Goal: Task Accomplishment & Management: Complete application form

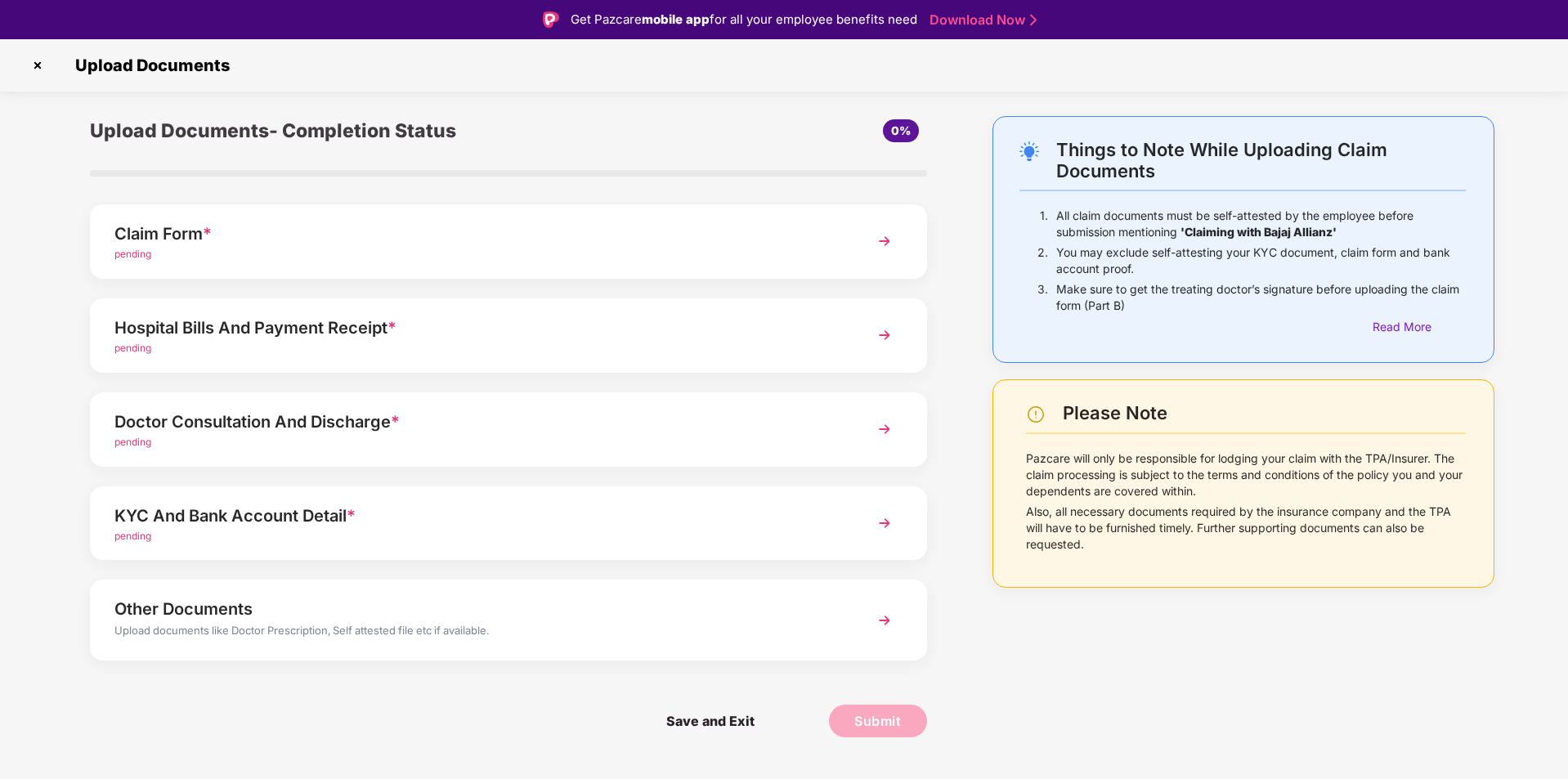
click at [175, 248] on div "pending" at bounding box center [475, 254] width 722 height 16
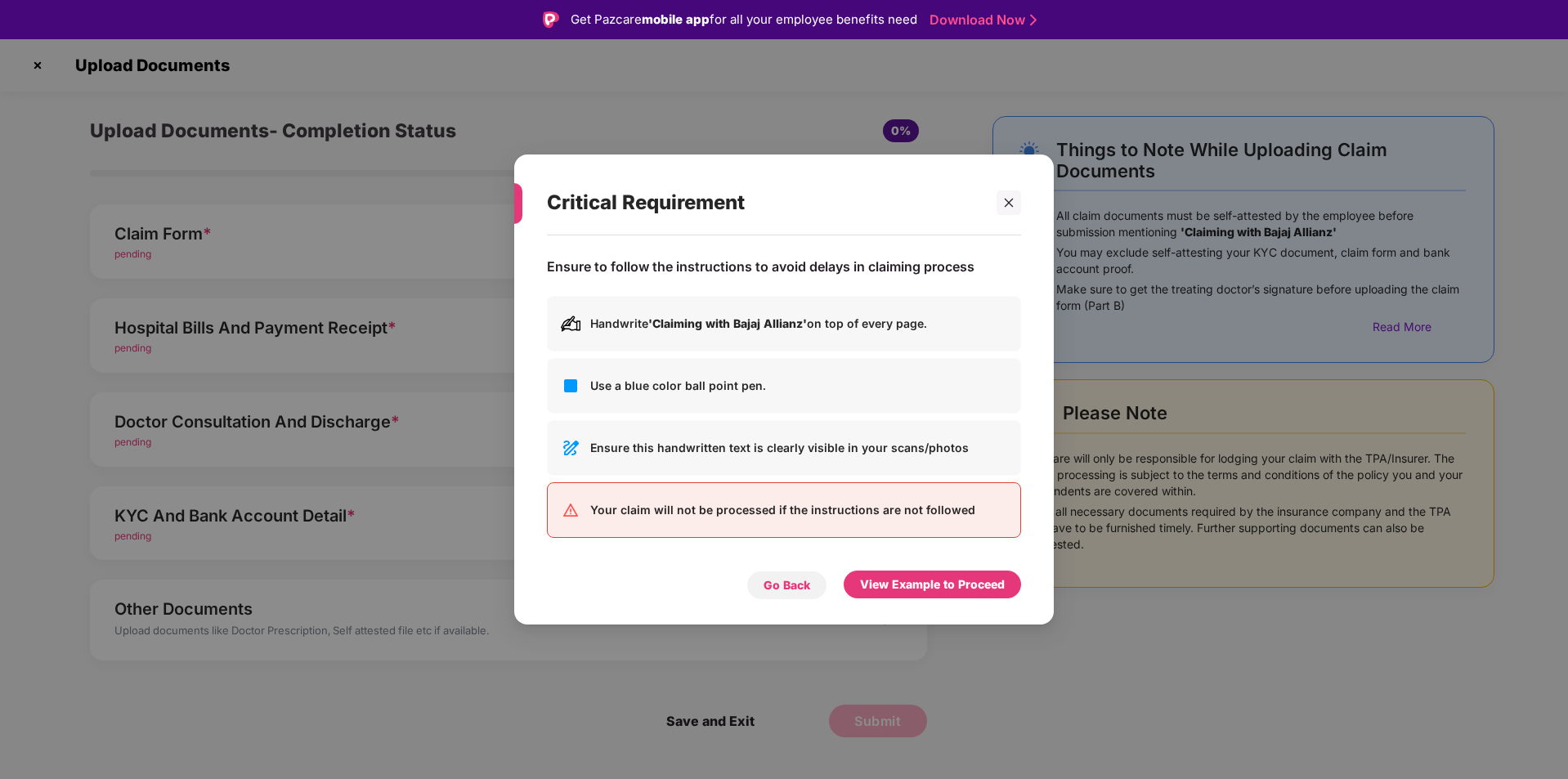
click at [776, 578] on div "Go Back" at bounding box center [786, 585] width 46 height 18
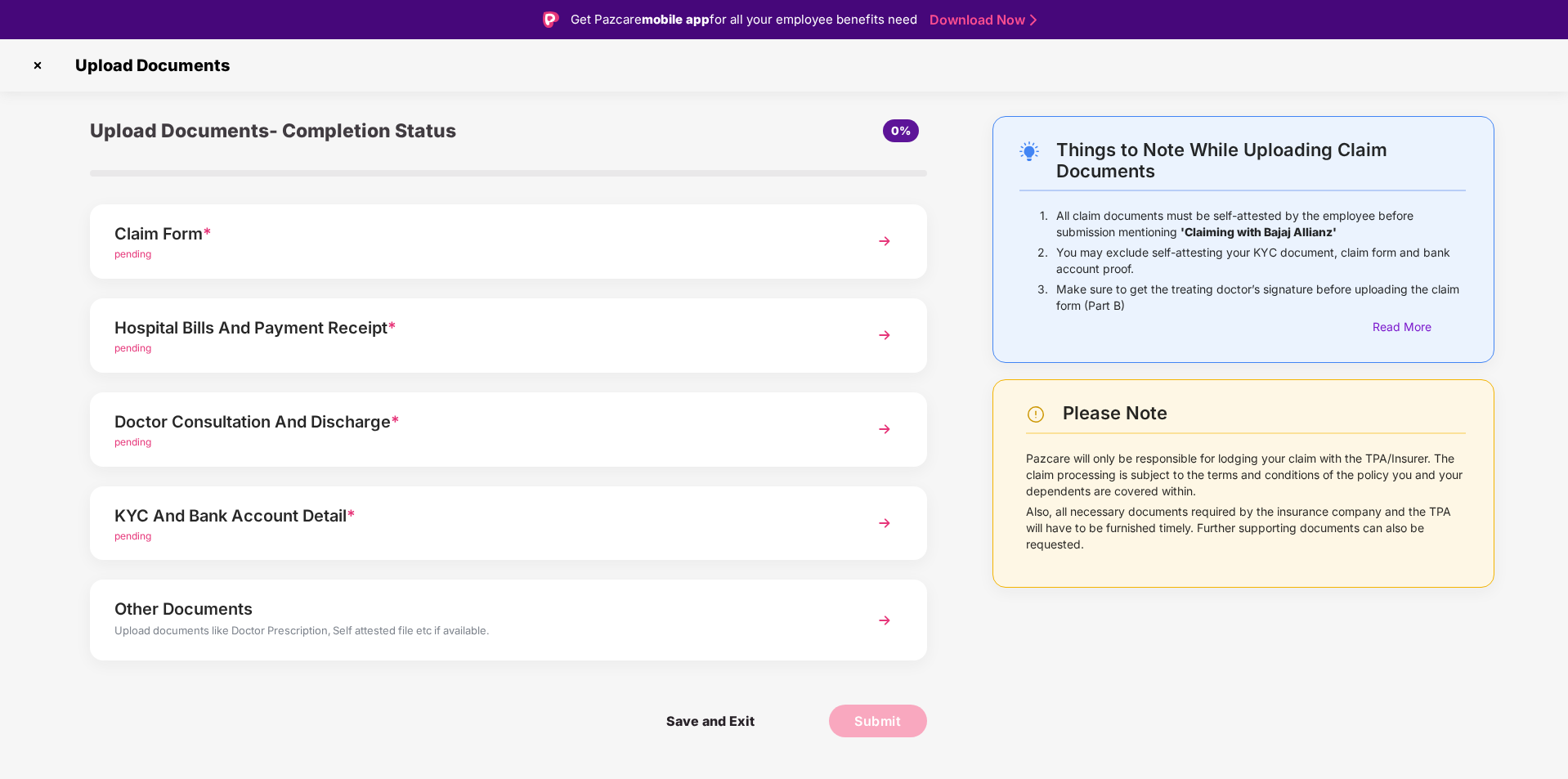
click at [776, 238] on img at bounding box center [885, 242] width 30 height 30
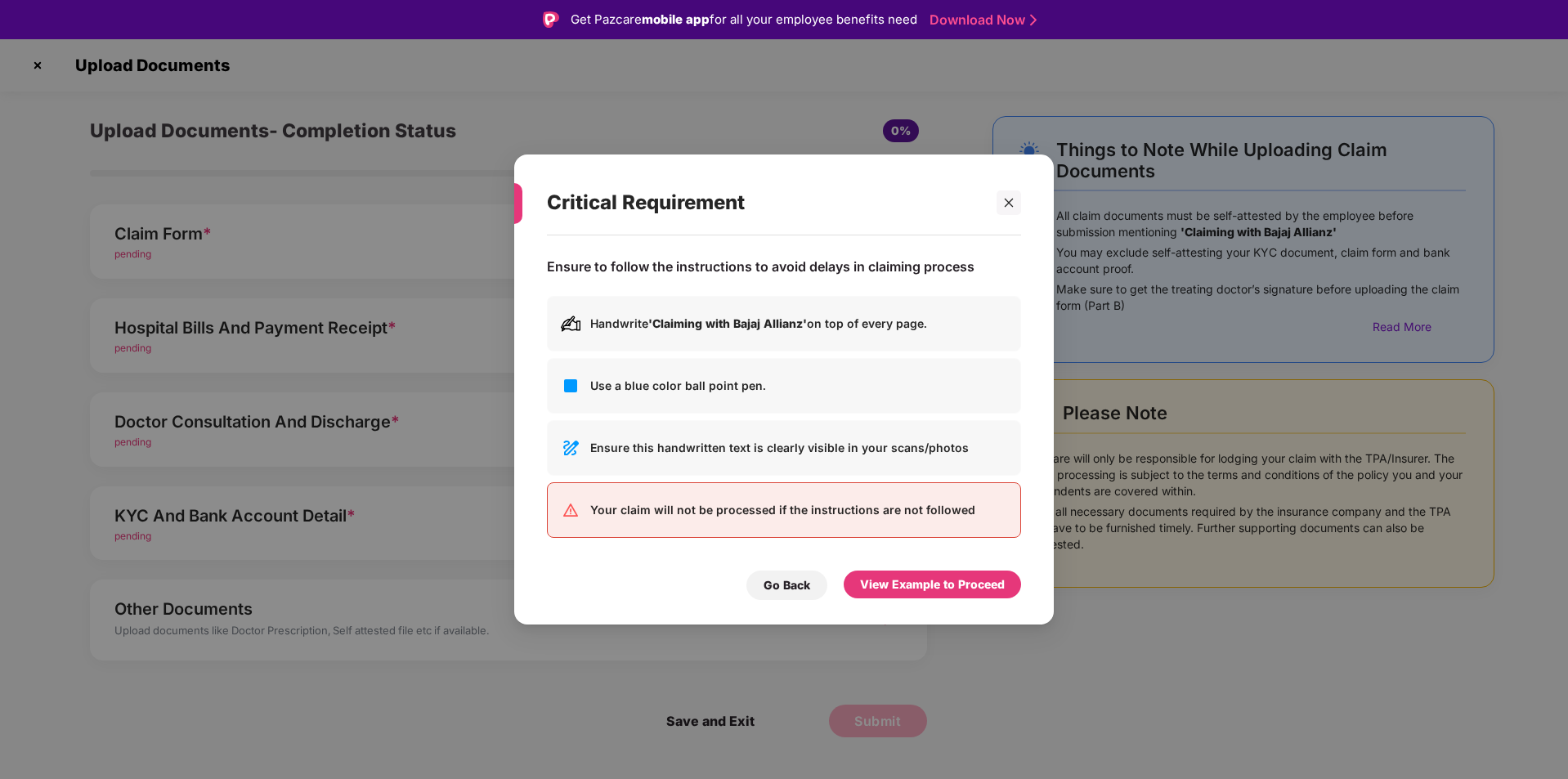
drag, startPoint x: 800, startPoint y: 579, endPoint x: 809, endPoint y: 554, distance: 26.6
click at [776, 574] on div "Go Back" at bounding box center [786, 585] width 81 height 30
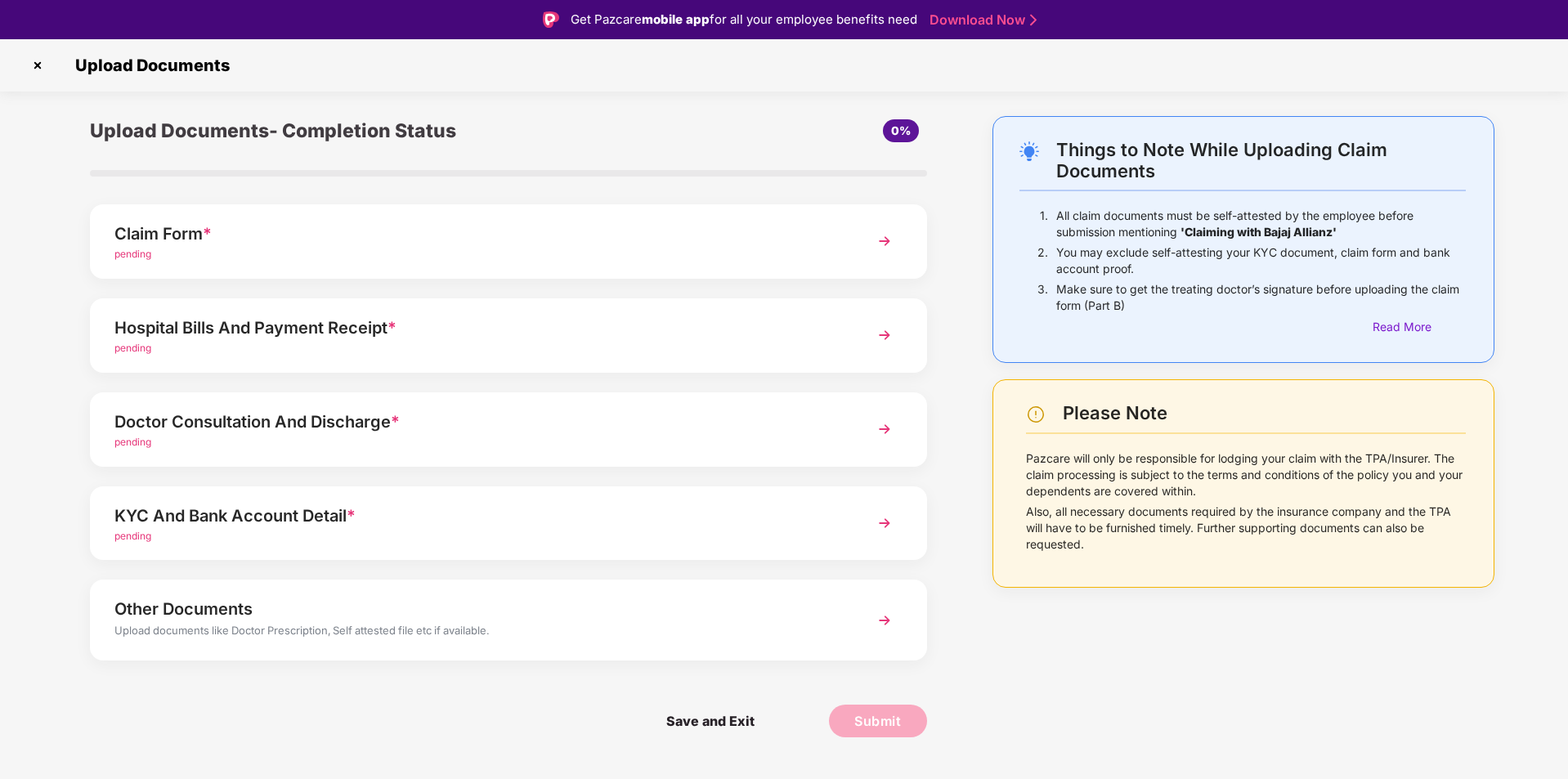
scroll to position [39, 0]
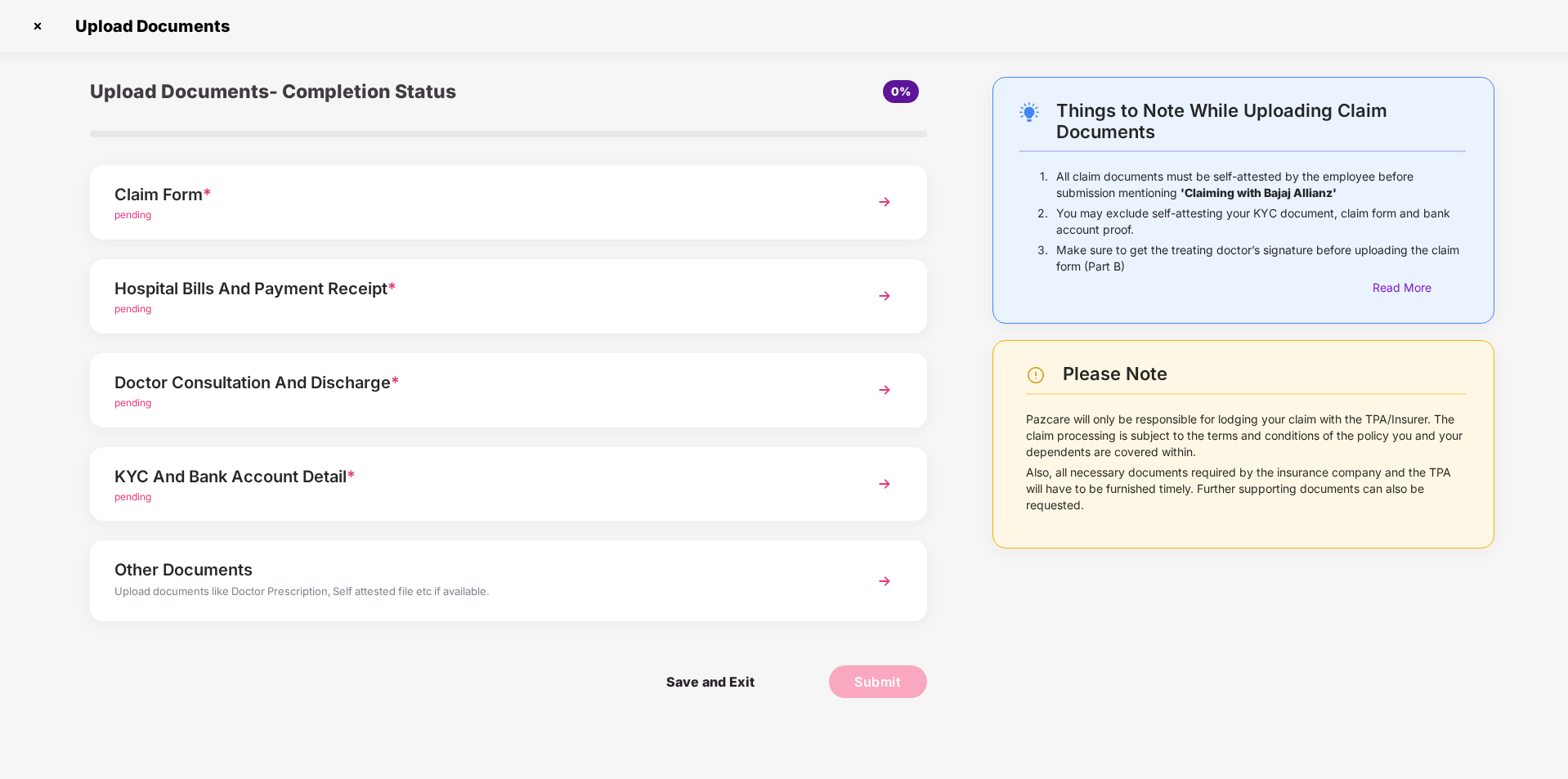
click at [135, 494] on span "pending" at bounding box center [132, 496] width 36 height 12
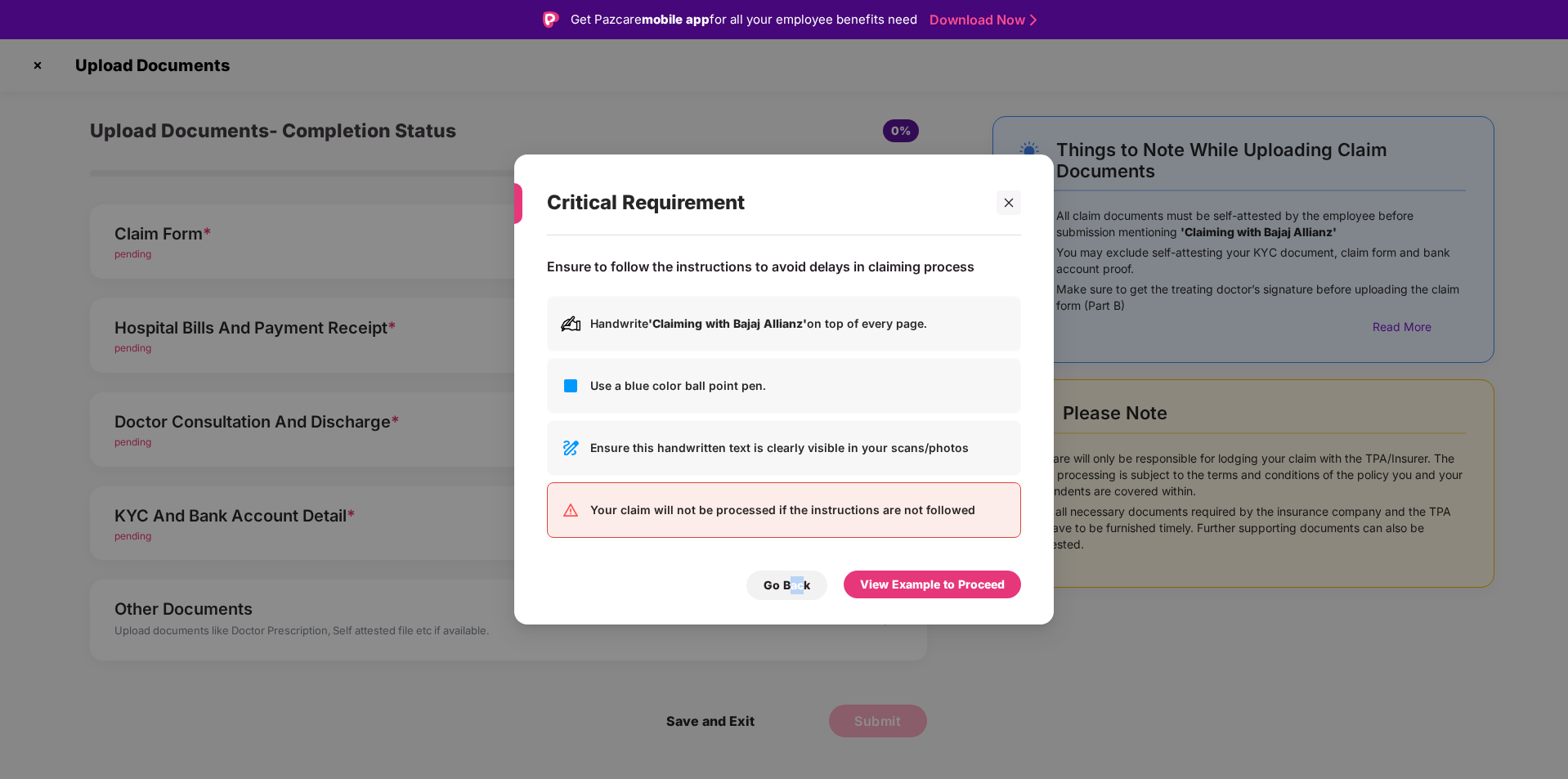
drag, startPoint x: 791, startPoint y: 585, endPoint x: 856, endPoint y: 579, distance: 65.3
click at [776, 583] on div "Go Back" at bounding box center [786, 585] width 81 height 30
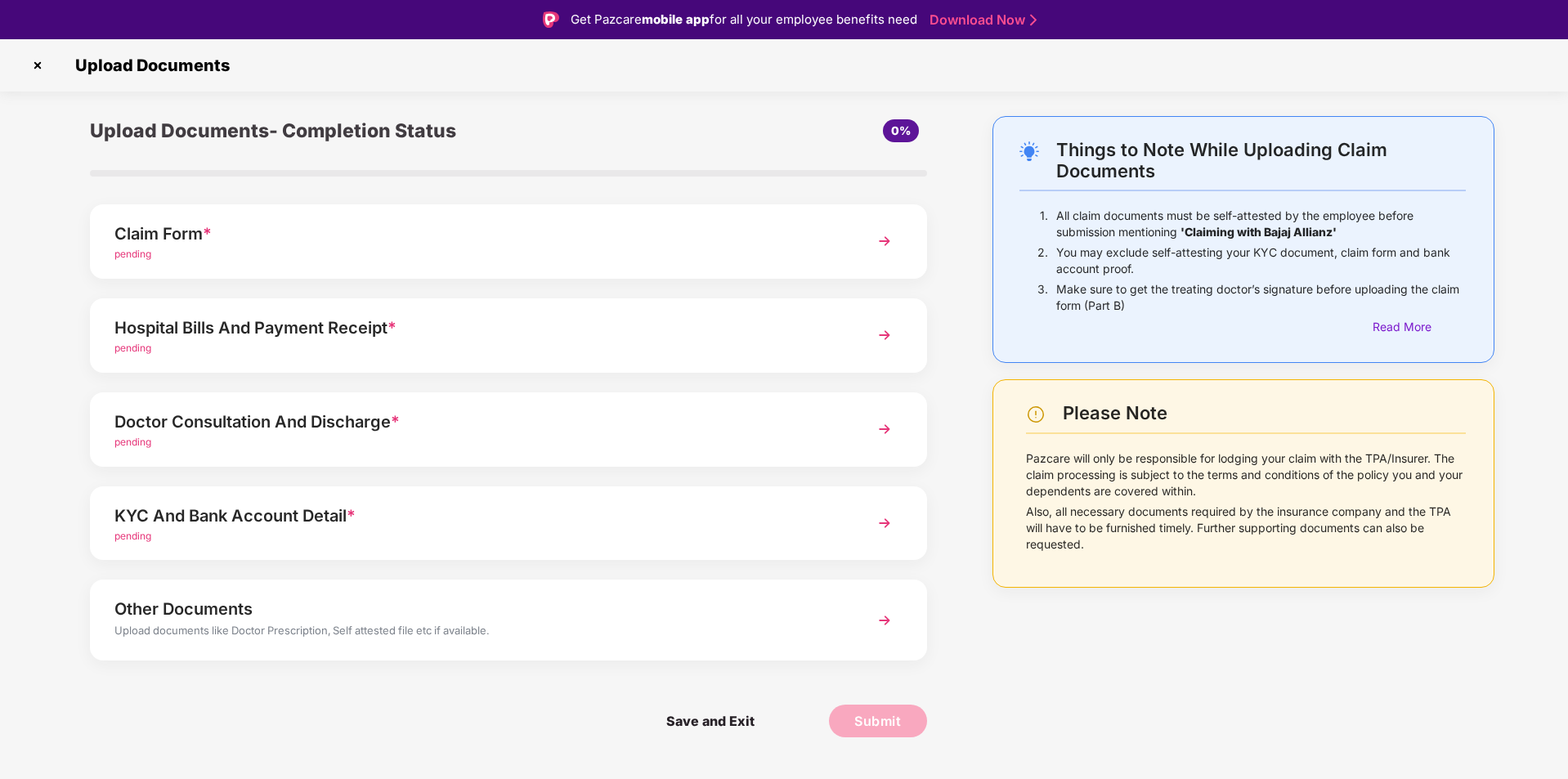
click at [776, 582] on div "Other Documents Upload documents like Doctor Prescription, Self attested file e…" at bounding box center [508, 619] width 837 height 80
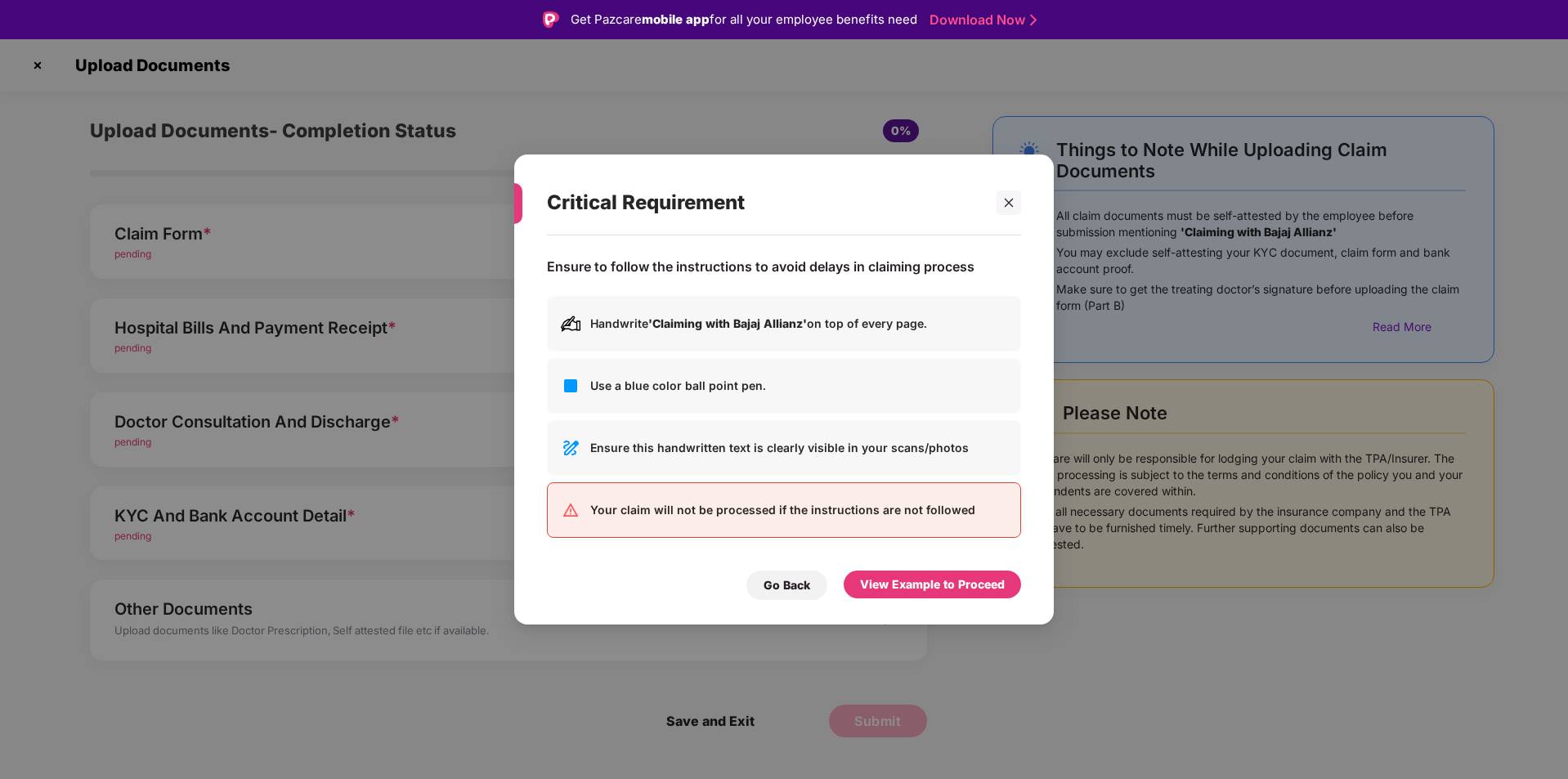
drag, startPoint x: 629, startPoint y: 447, endPoint x: 622, endPoint y: 441, distance: 9.2
click at [628, 445] on p "Ensure this handwritten text is clearly visible in your scans/photos" at bounding box center [799, 448] width 417 height 18
click at [575, 387] on img at bounding box center [570, 386] width 20 height 20
click at [581, 327] on div "Handwrite 'Claiming with Bajaj Allianz' on top of every page." at bounding box center [784, 323] width 474 height 55
click at [776, 195] on div at bounding box center [1009, 203] width 25 height 25
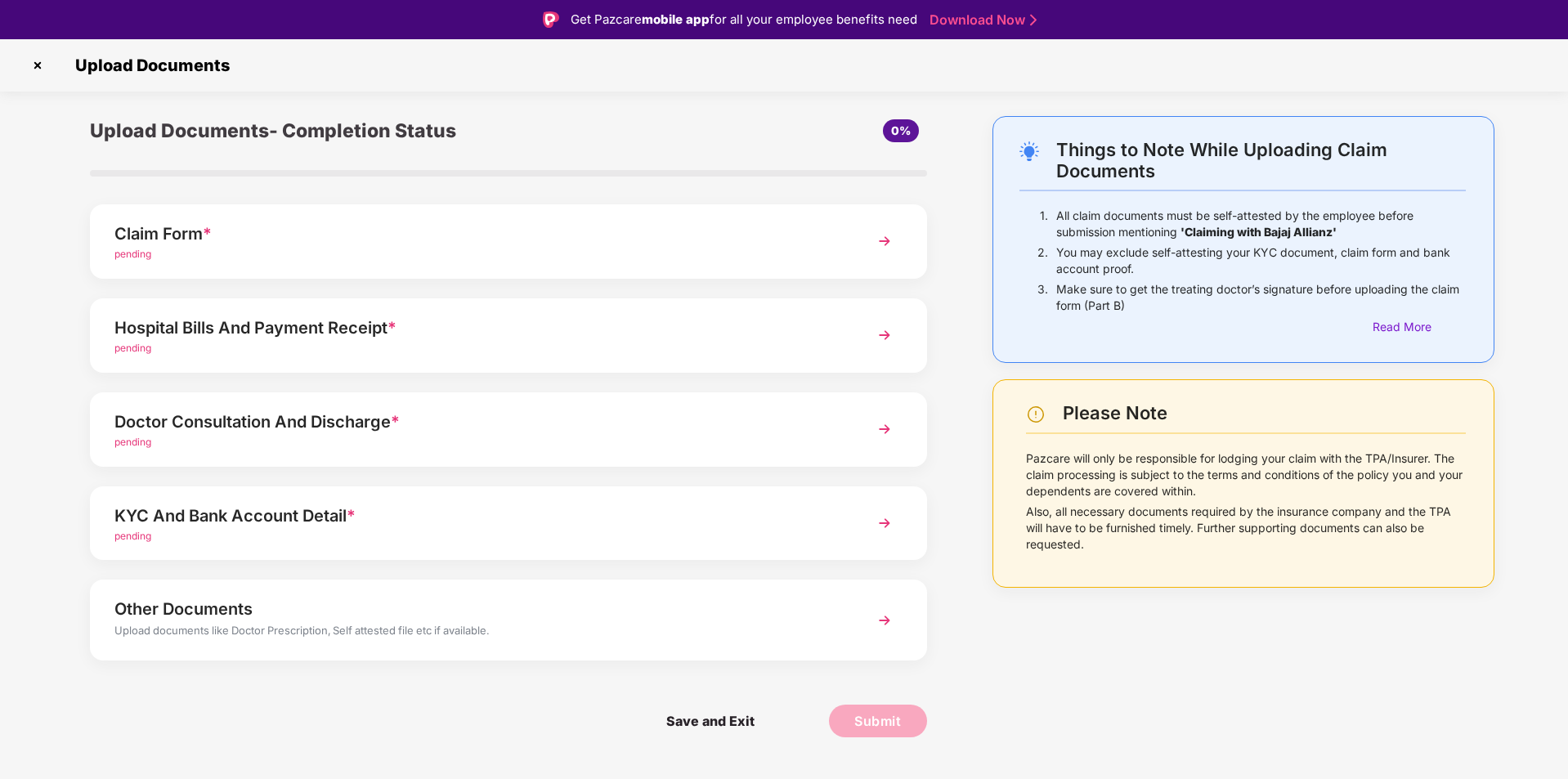
click at [776, 26] on link "Download Now" at bounding box center [980, 20] width 102 height 17
click at [647, 680] on div "Save and Exit Submit" at bounding box center [508, 721] width 837 height 82
click at [776, 327] on div "Read More" at bounding box center [1419, 327] width 94 height 18
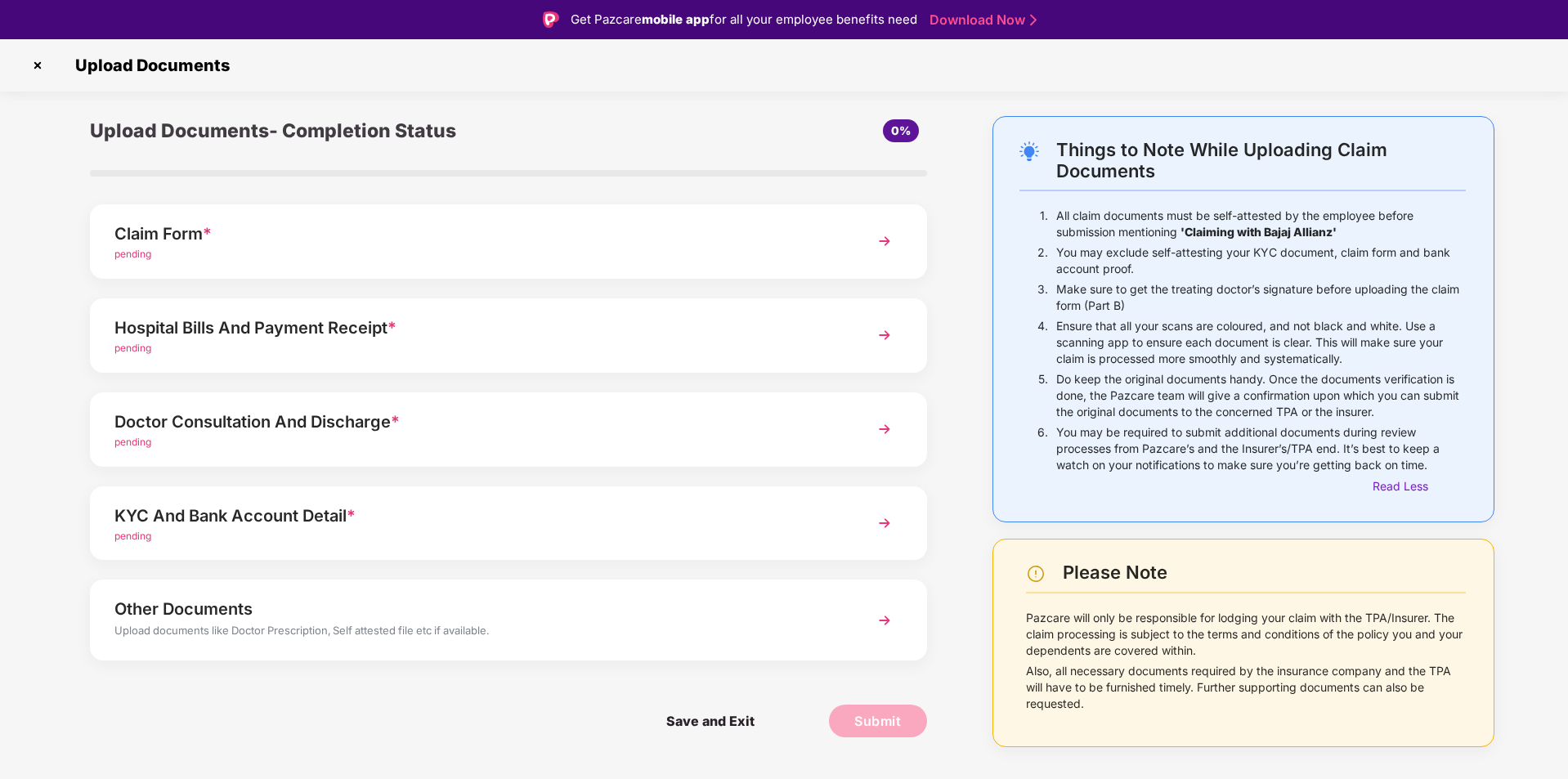
click at [180, 707] on div "Save and Exit Submit" at bounding box center [508, 721] width 837 height 82
drag, startPoint x: 651, startPoint y: 24, endPoint x: 713, endPoint y: 46, distance: 65.8
click at [652, 25] on strong "mobile app" at bounding box center [676, 19] width 68 height 16
click at [124, 255] on span "pending" at bounding box center [132, 253] width 36 height 12
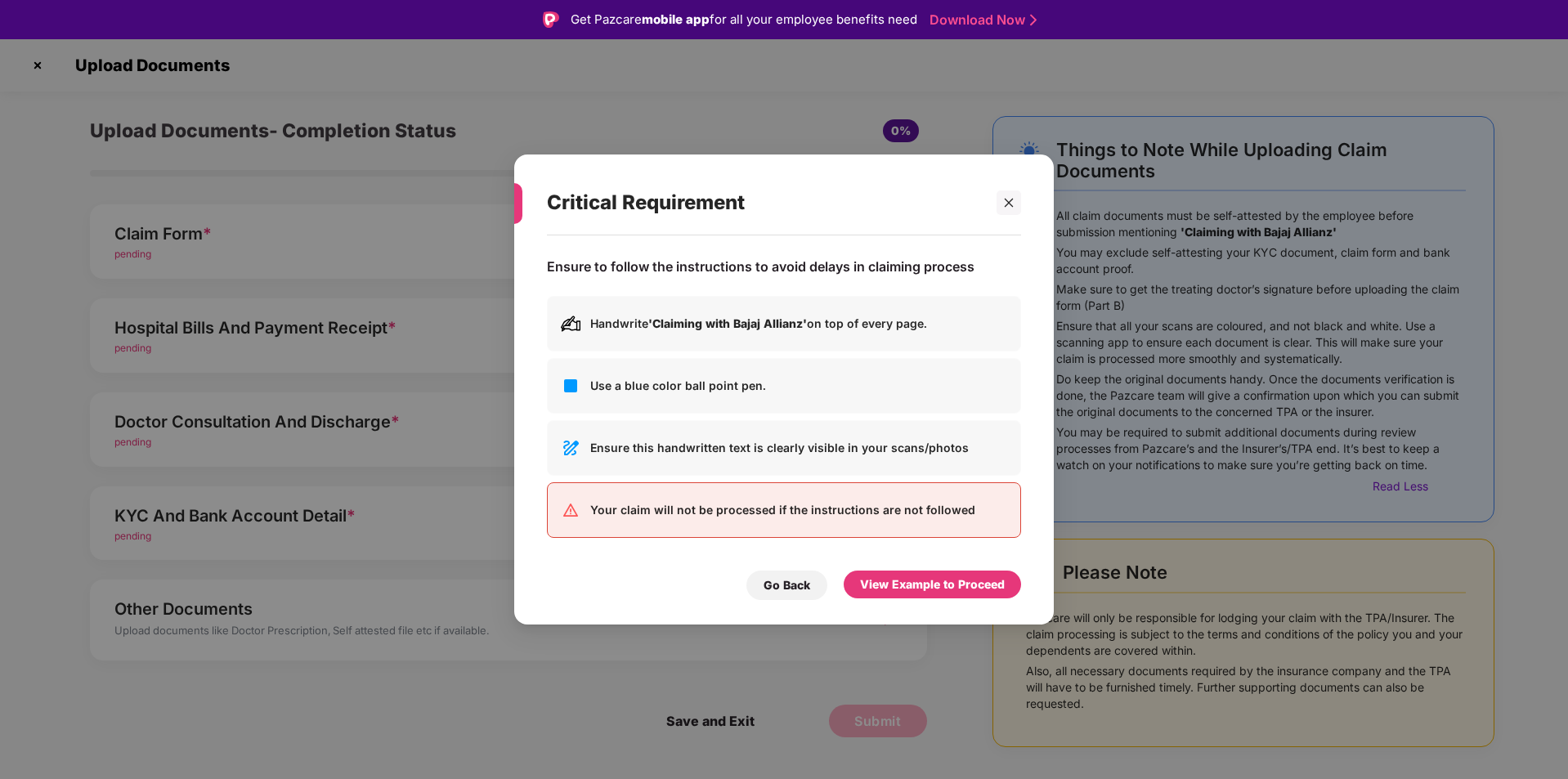
drag, startPoint x: 598, startPoint y: 384, endPoint x: 620, endPoint y: 352, distance: 38.8
click at [598, 381] on p "Use a blue color ball point pen." at bounding box center [799, 386] width 417 height 18
drag, startPoint x: 622, startPoint y: 330, endPoint x: 815, endPoint y: 393, distance: 203.0
click at [776, 387] on div "Handwrite 'Claiming with Bajaj Allianz' on top of every page. Use a blue color …" at bounding box center [784, 416] width 474 height 242
drag, startPoint x: 580, startPoint y: 513, endPoint x: 761, endPoint y: 517, distance: 181.0
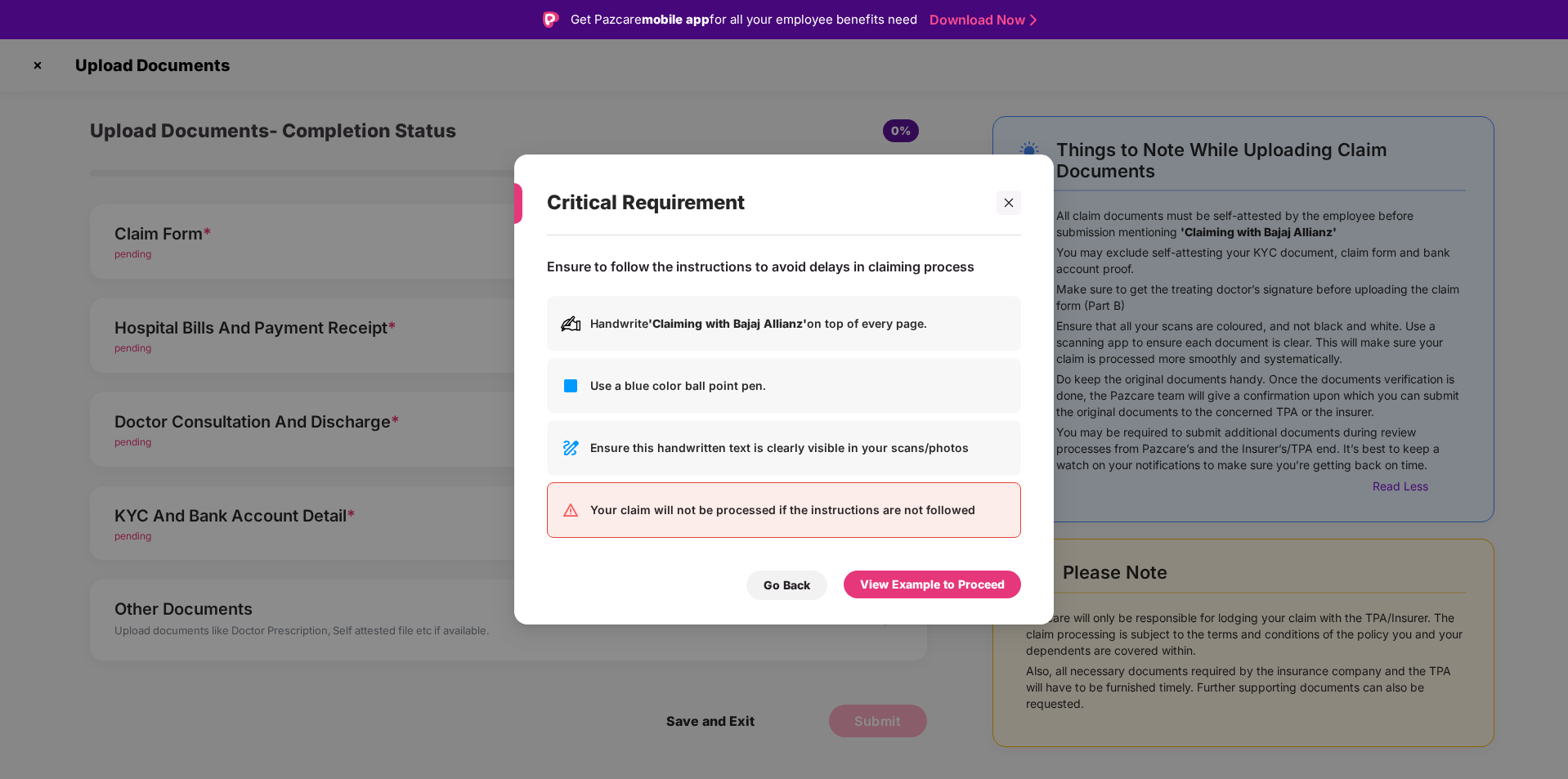
click at [637, 517] on div "Your claim will not be processed if the instructions are not followed" at bounding box center [784, 510] width 474 height 55
click at [776, 584] on div "Go Back" at bounding box center [786, 585] width 46 height 18
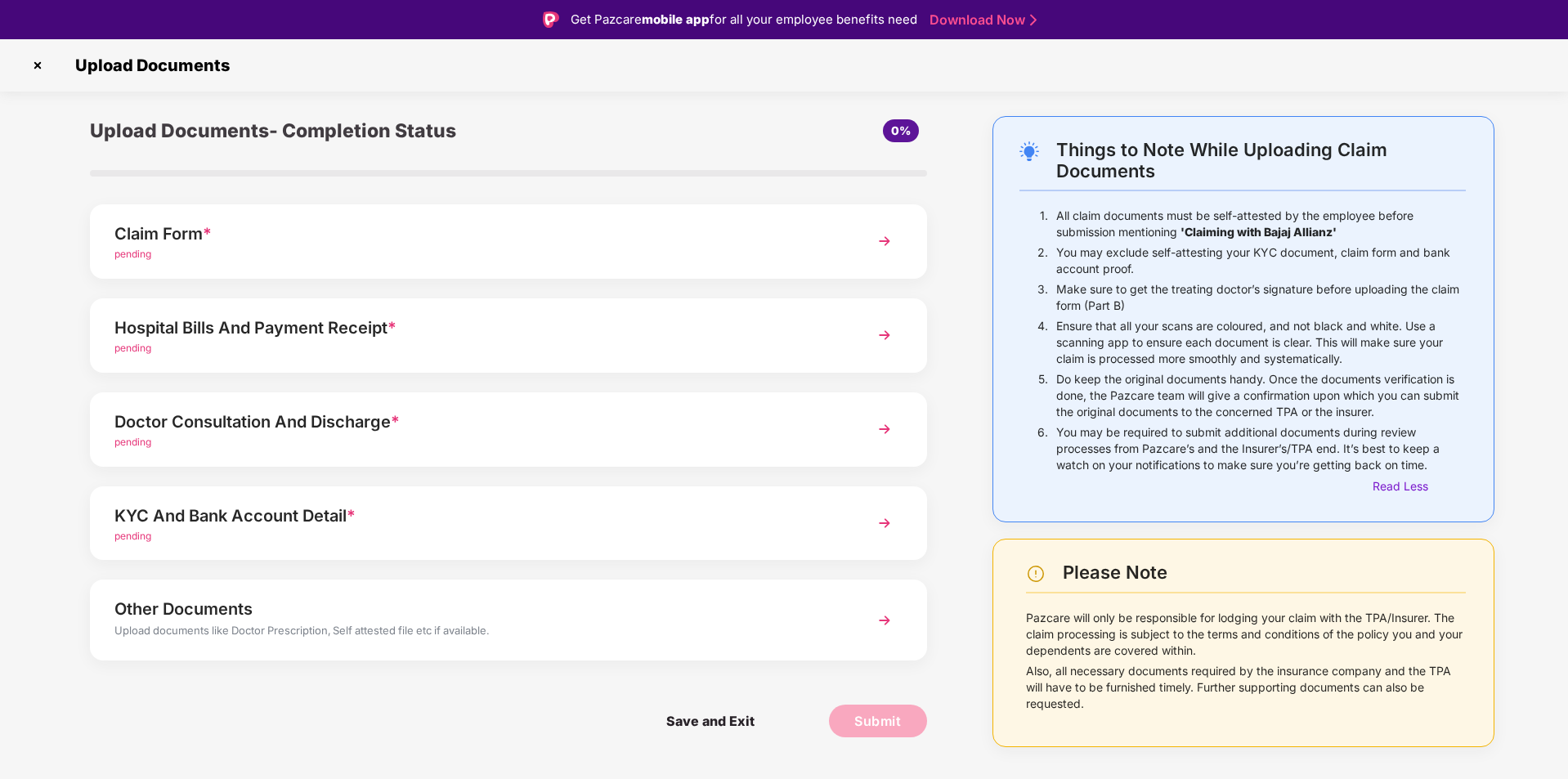
click at [652, 33] on div "Get Pazcare mobile app for all your employee benefits need Download Now" at bounding box center [784, 19] width 1568 height 39
click at [776, 30] on div "Get Pazcare mobile app for all your employee benefits need Download Now" at bounding box center [784, 19] width 1568 height 39
click at [776, 22] on link "Download Now" at bounding box center [980, 20] width 102 height 17
